Goal: Transaction & Acquisition: Purchase product/service

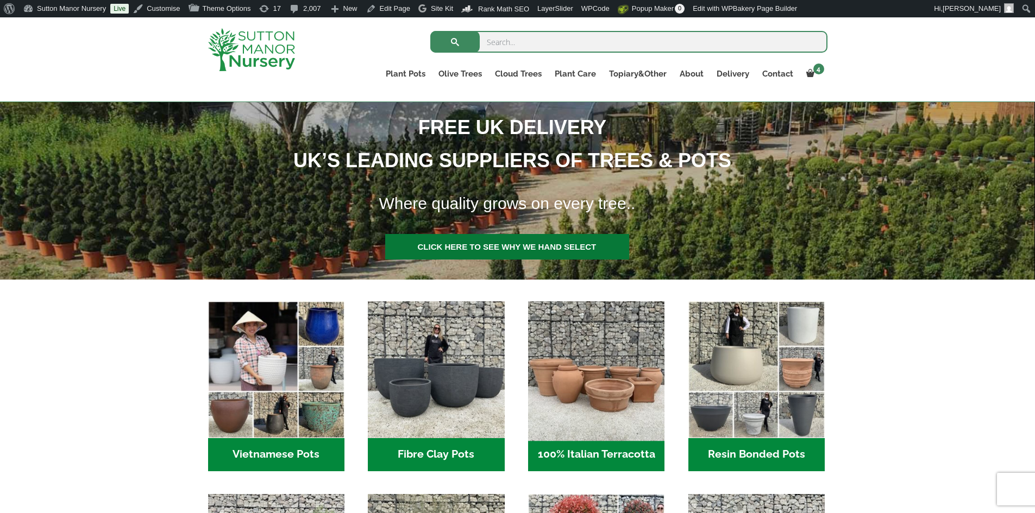
scroll to position [217, 0]
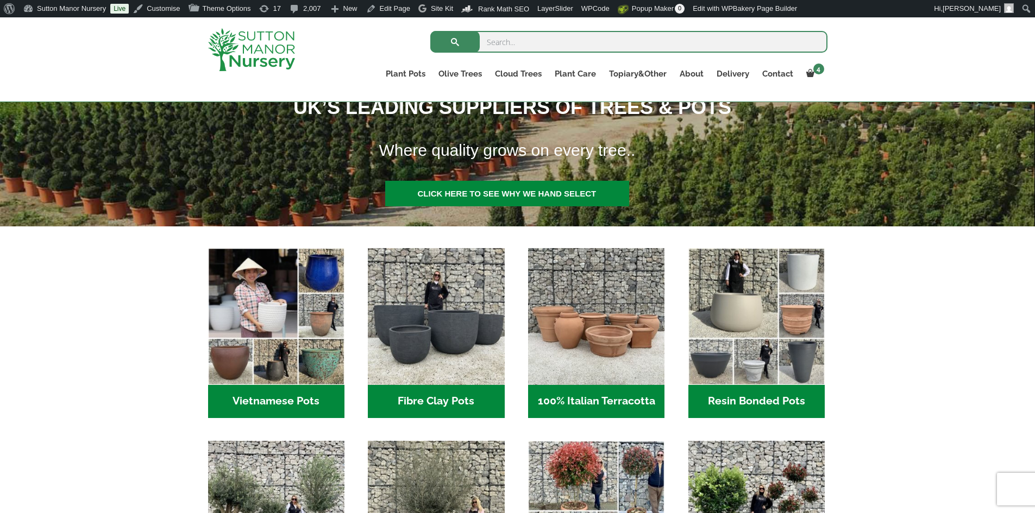
click at [586, 394] on h2 "100% Italian Terracotta (26)" at bounding box center [596, 402] width 136 height 34
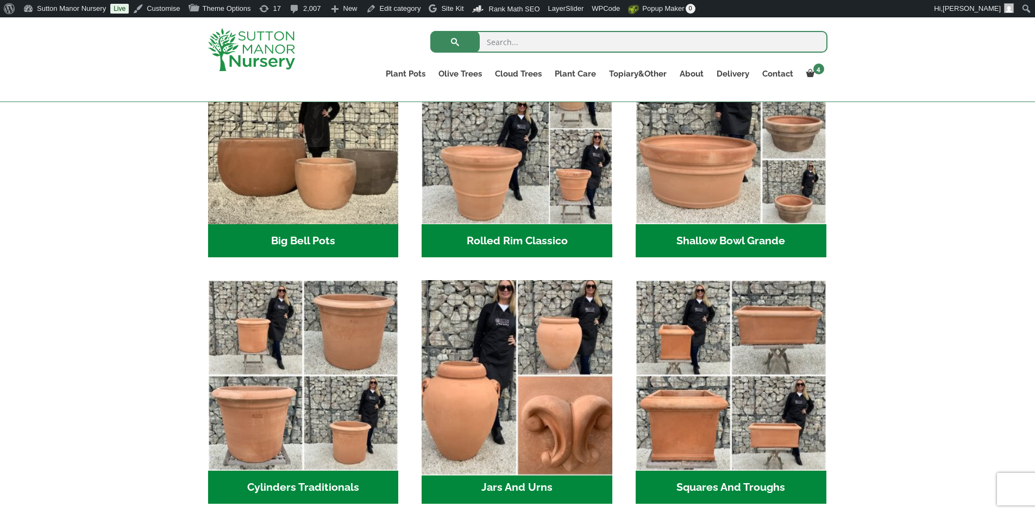
scroll to position [435, 0]
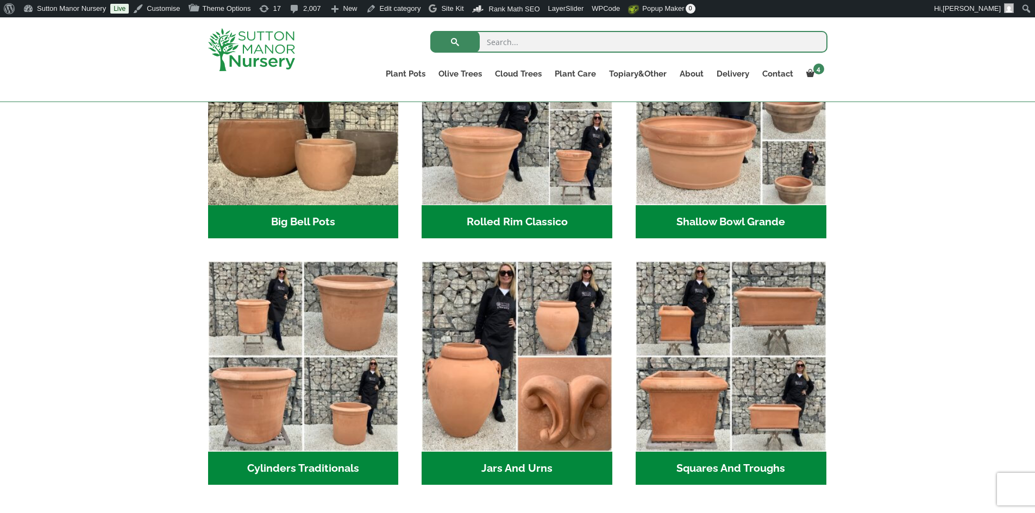
click at [535, 225] on h2 "Rolled Rim Classico (7)" at bounding box center [517, 222] width 191 height 34
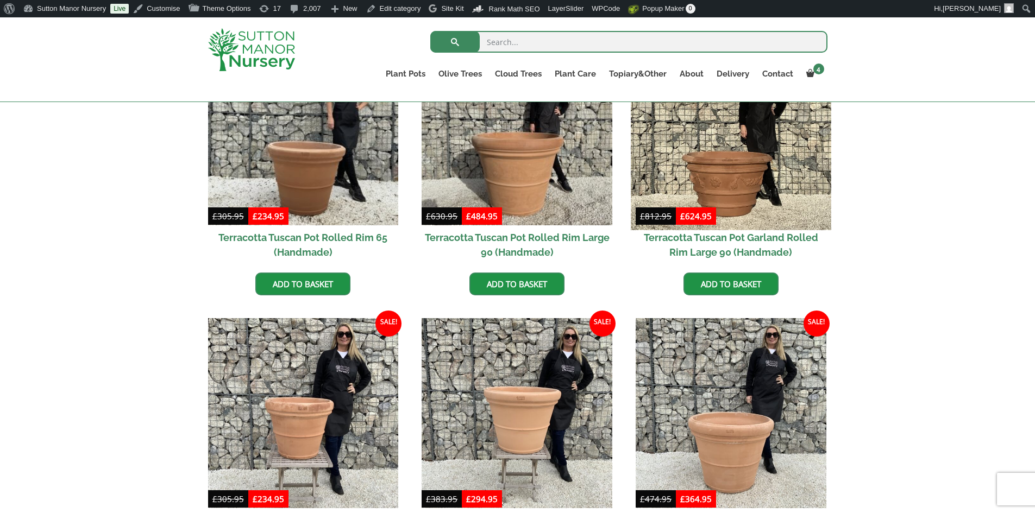
scroll to position [543, 0]
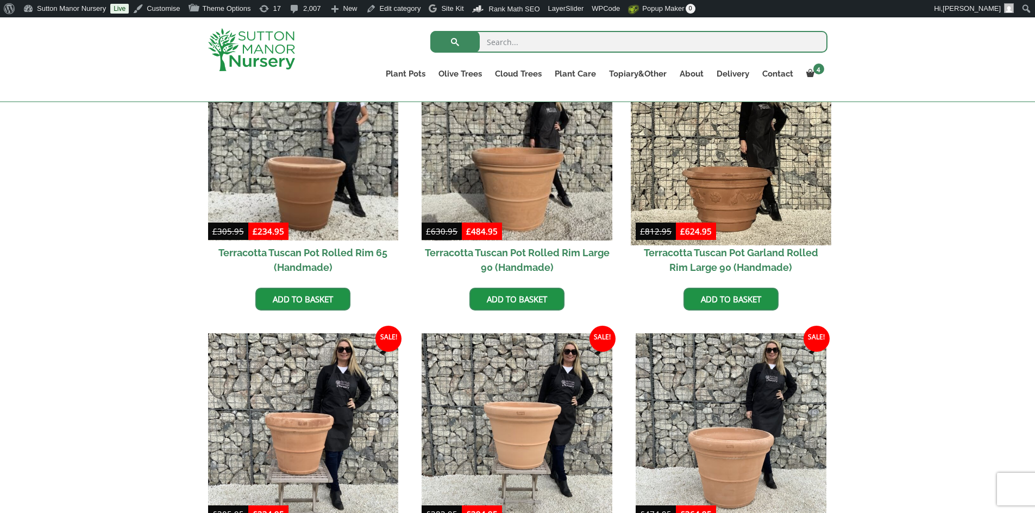
click at [743, 193] on img at bounding box center [731, 145] width 200 height 200
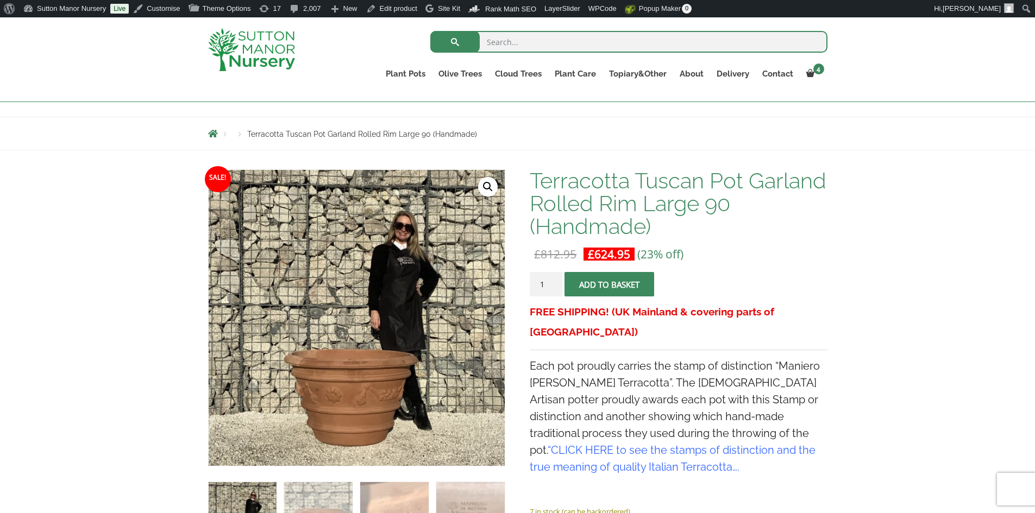
scroll to position [54, 0]
